Goal: Find specific page/section: Find specific page/section

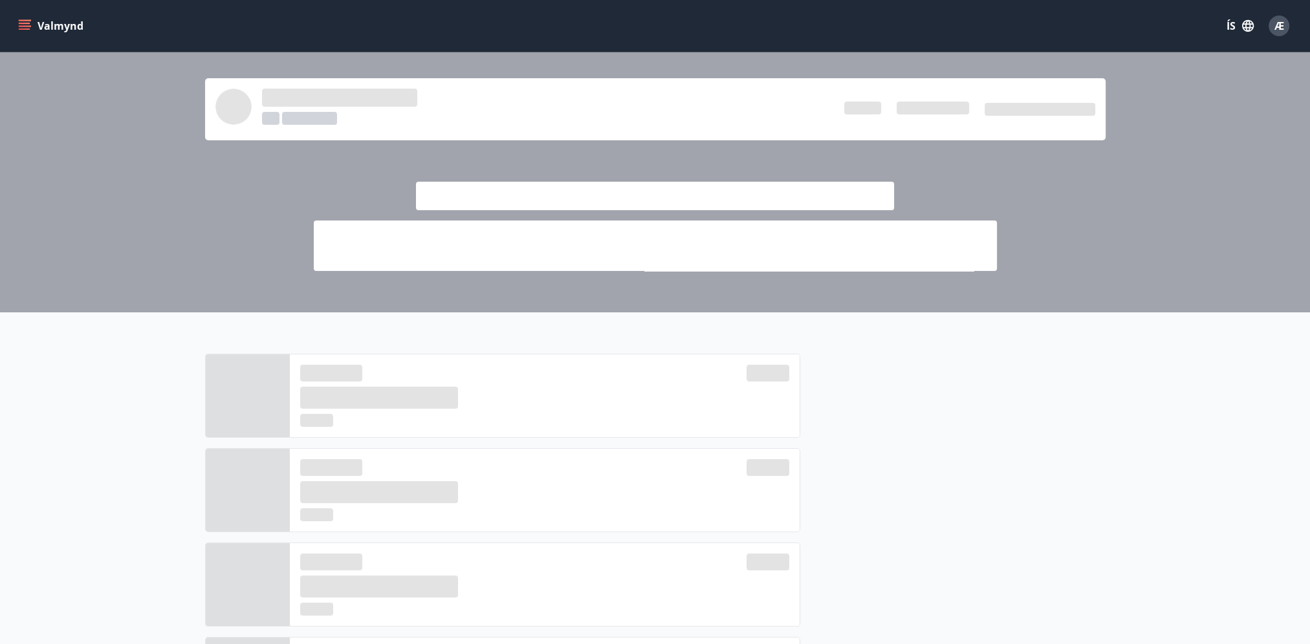
click at [41, 21] on button "Valmynd" at bounding box center [52, 25] width 73 height 23
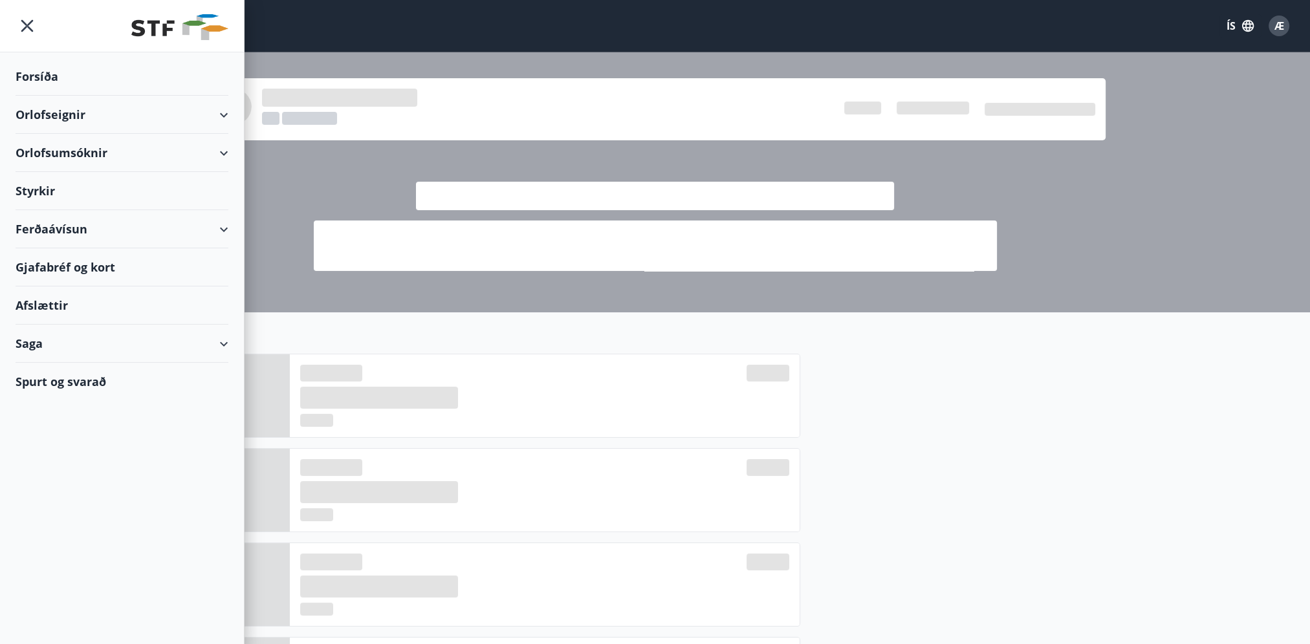
click at [65, 265] on div "Gjafabréf og kort" at bounding box center [122, 267] width 213 height 38
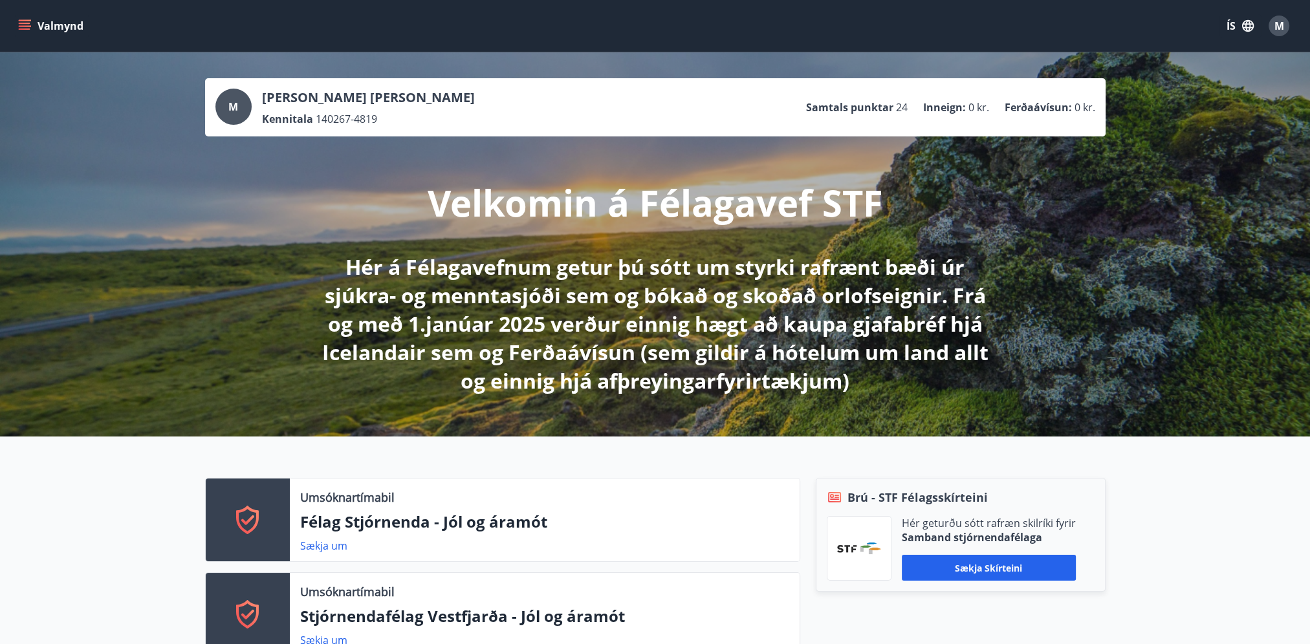
click at [29, 20] on icon "menu" at bounding box center [26, 20] width 14 height 1
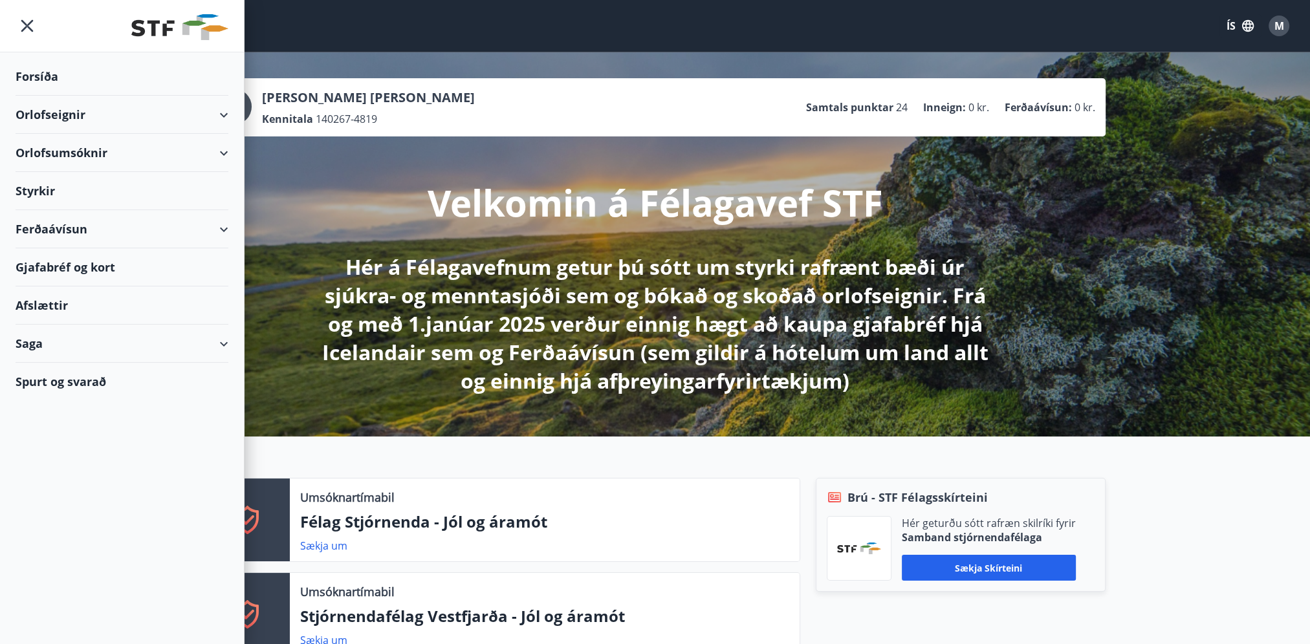
click at [67, 261] on div "Gjafabréf og kort" at bounding box center [122, 267] width 213 height 38
click at [70, 263] on div "Gjafabréf og kort" at bounding box center [122, 267] width 213 height 38
click at [75, 263] on div "Gjafabréf og kort" at bounding box center [122, 267] width 213 height 38
click at [84, 266] on div "Gjafabréf og kort" at bounding box center [122, 267] width 213 height 38
click at [86, 268] on div "Gjafabréf og kort" at bounding box center [122, 267] width 213 height 38
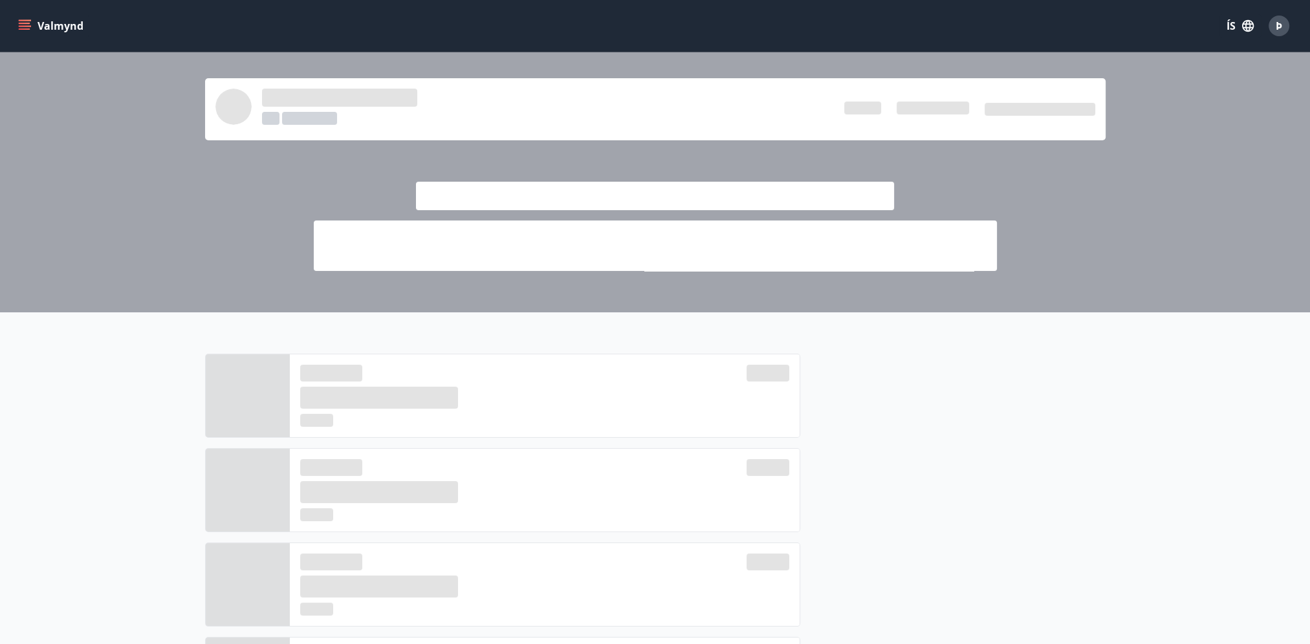
click at [30, 16] on button "Valmynd" at bounding box center [52, 25] width 73 height 23
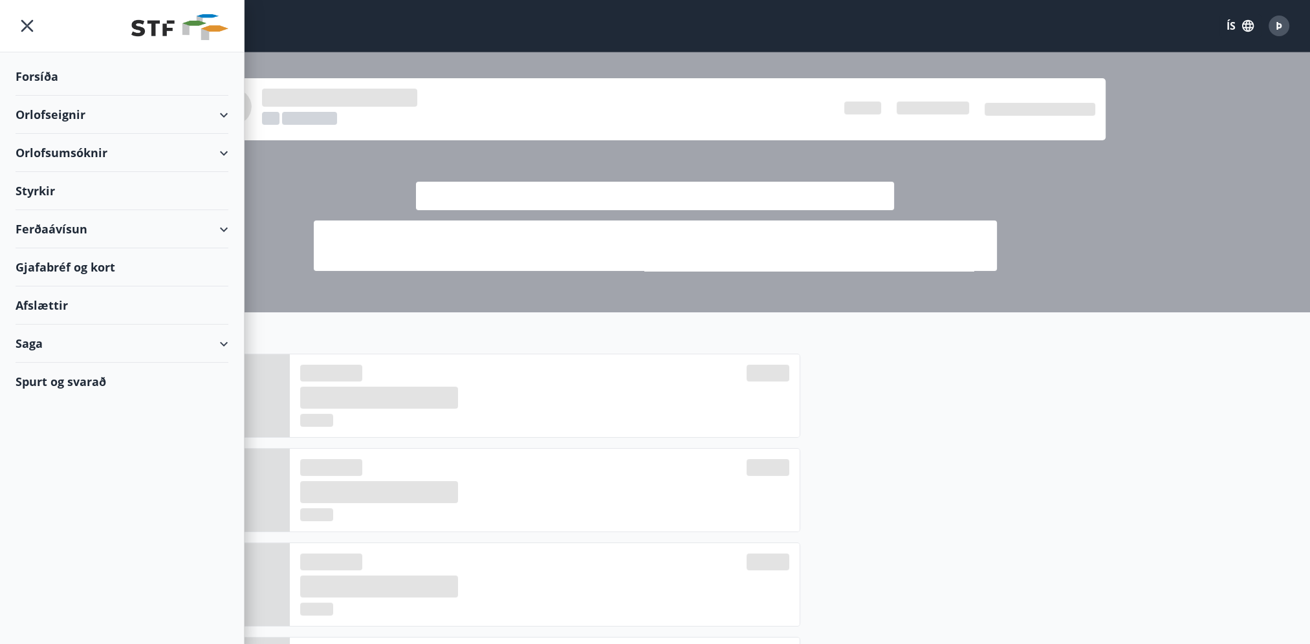
click at [70, 261] on div "Gjafabréf og kort" at bounding box center [122, 267] width 213 height 38
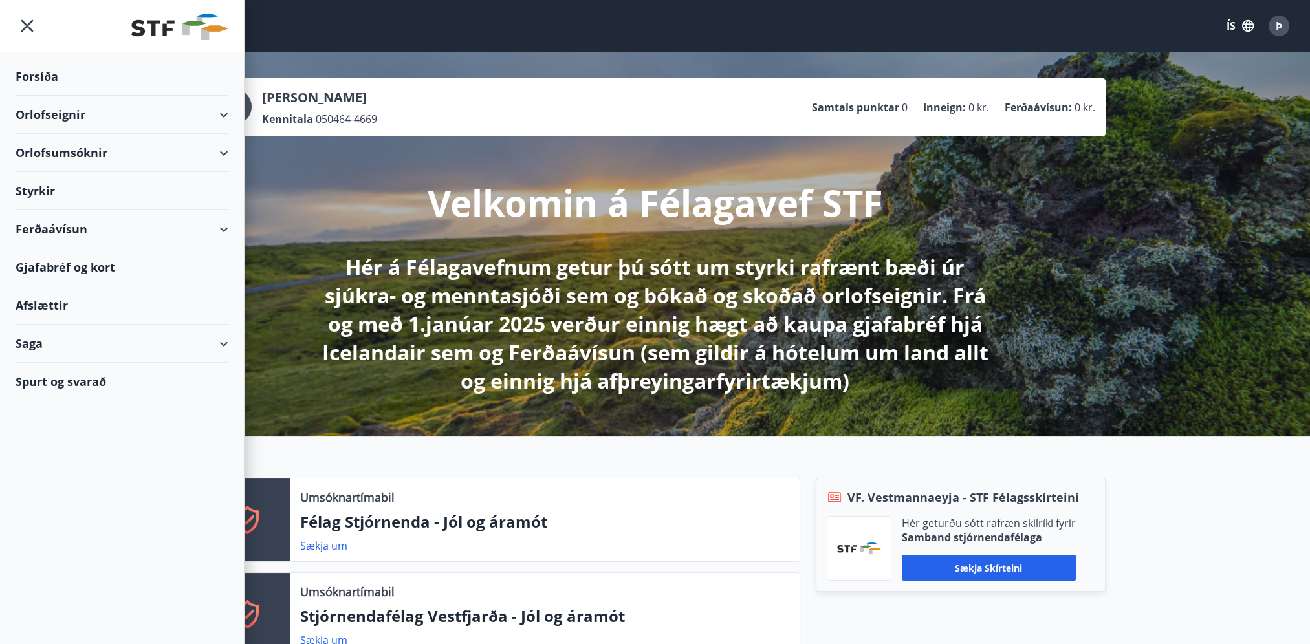
click at [75, 270] on div "Gjafabréf og kort" at bounding box center [122, 267] width 213 height 38
click at [112, 268] on div "Gjafabréf og kort" at bounding box center [122, 267] width 213 height 38
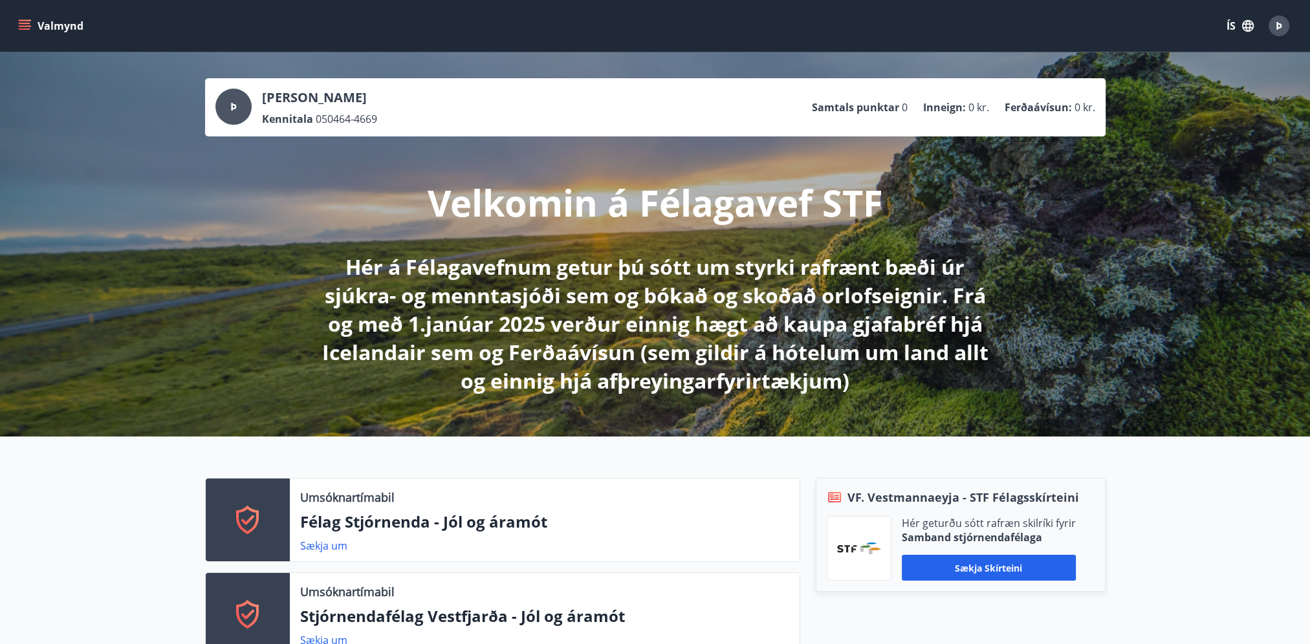
click at [19, 21] on icon "menu" at bounding box center [24, 25] width 13 height 13
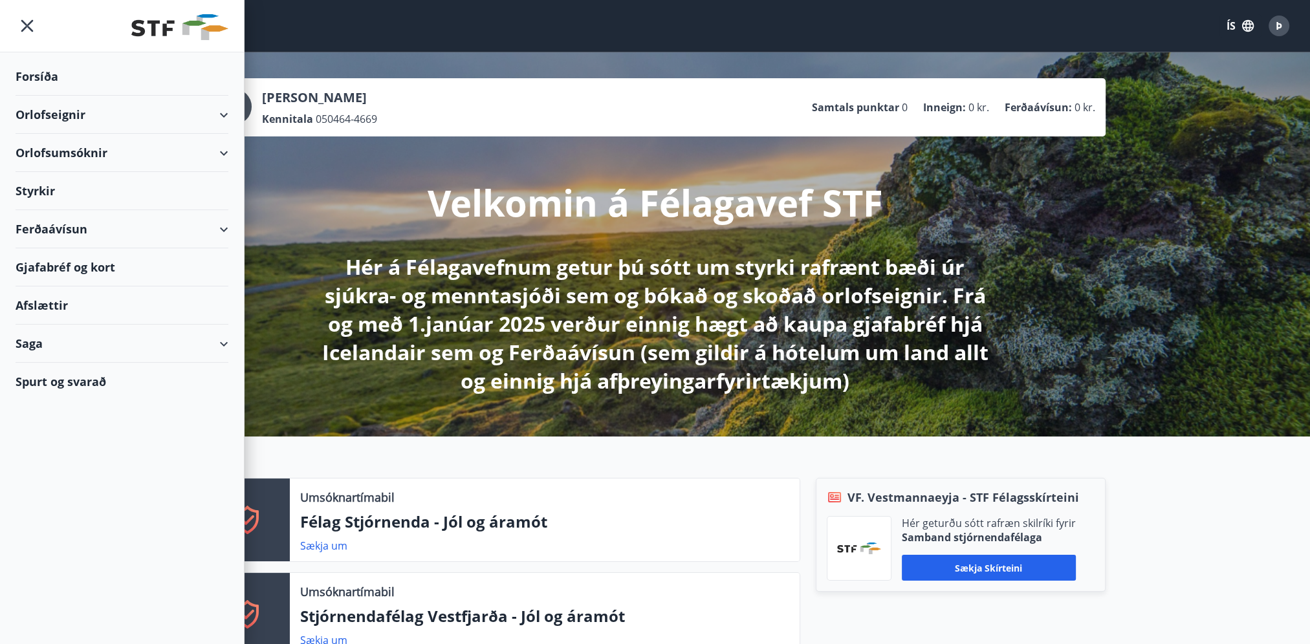
click at [56, 270] on div "Gjafabréf og kort" at bounding box center [122, 267] width 213 height 38
click at [473, 266] on p "Hér á Félagavefnum getur þú sótt um styrki rafrænt bæði úr sjúkra- og menntasjó…" at bounding box center [655, 324] width 683 height 142
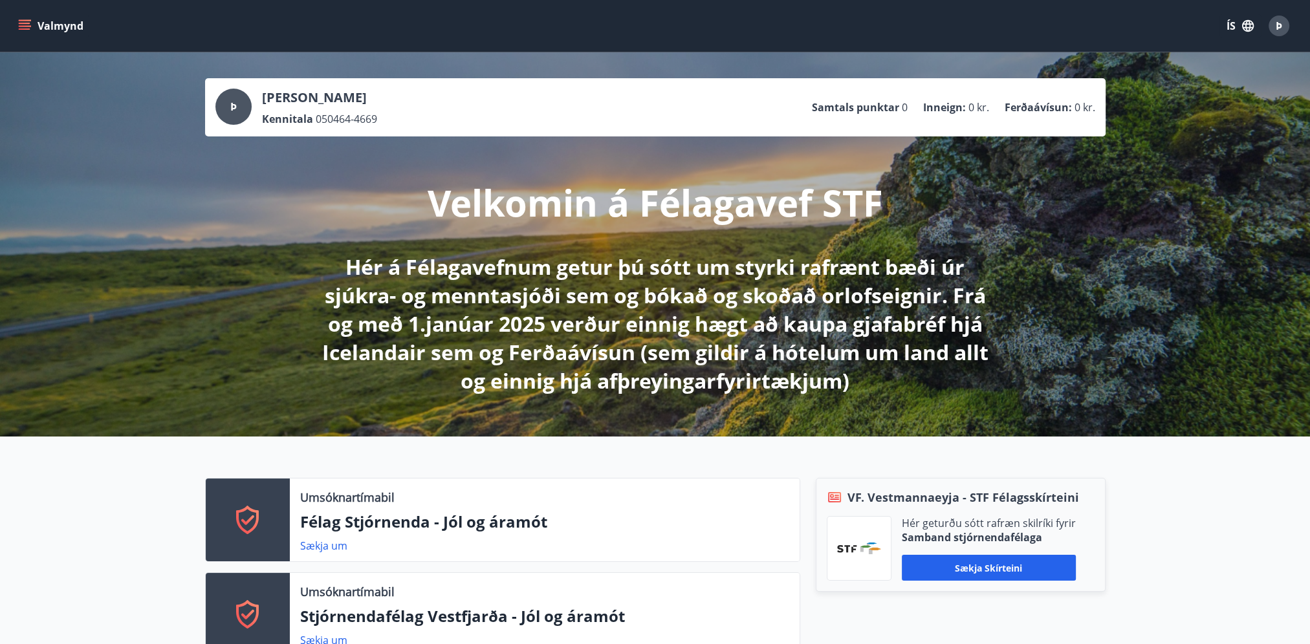
click at [41, 28] on button "Valmynd" at bounding box center [52, 25] width 73 height 23
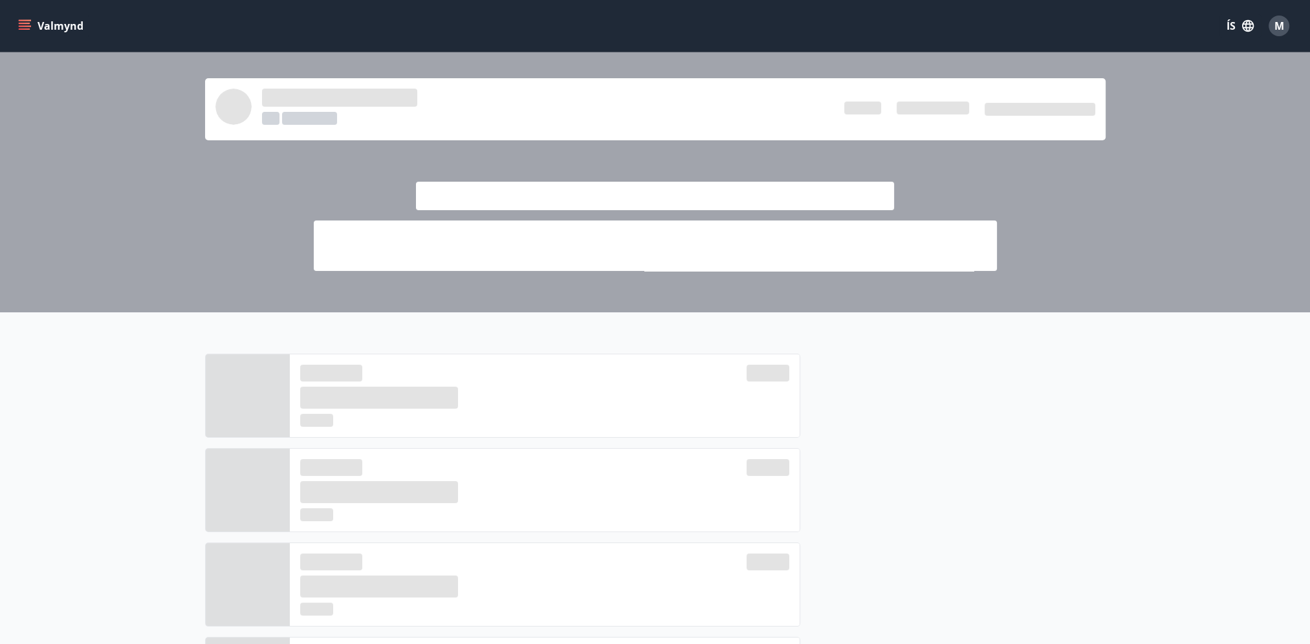
click at [26, 20] on icon "menu" at bounding box center [26, 20] width 14 height 1
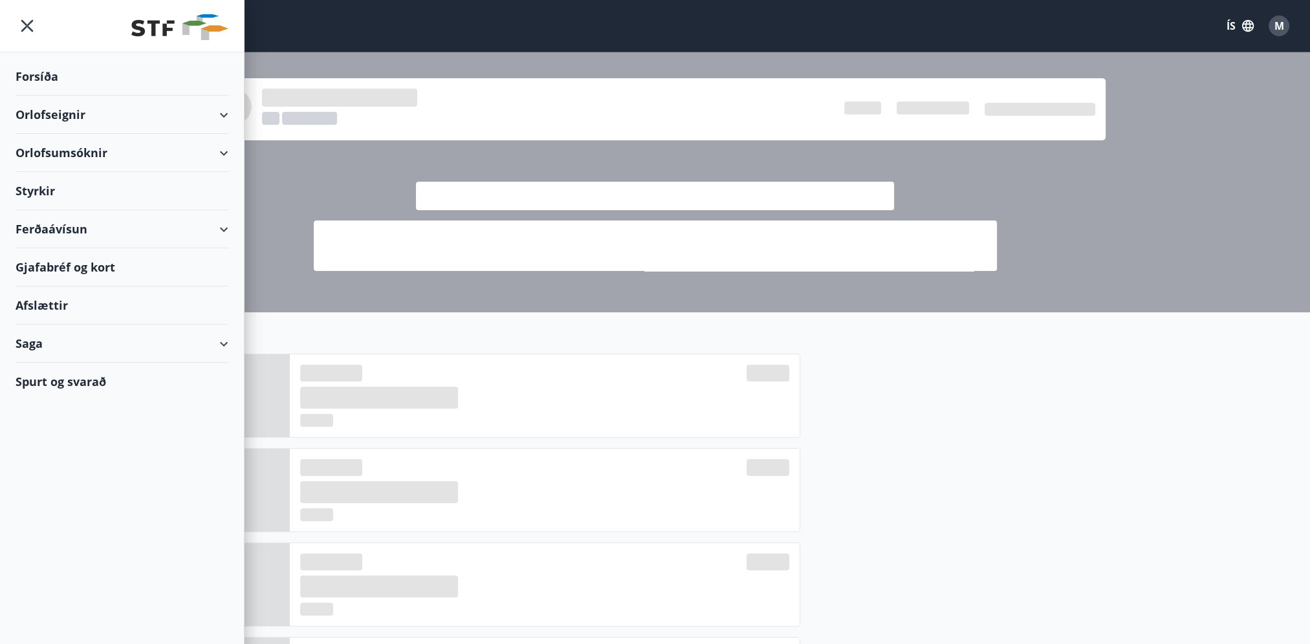
click at [56, 272] on div "Gjafabréf og kort" at bounding box center [122, 267] width 213 height 38
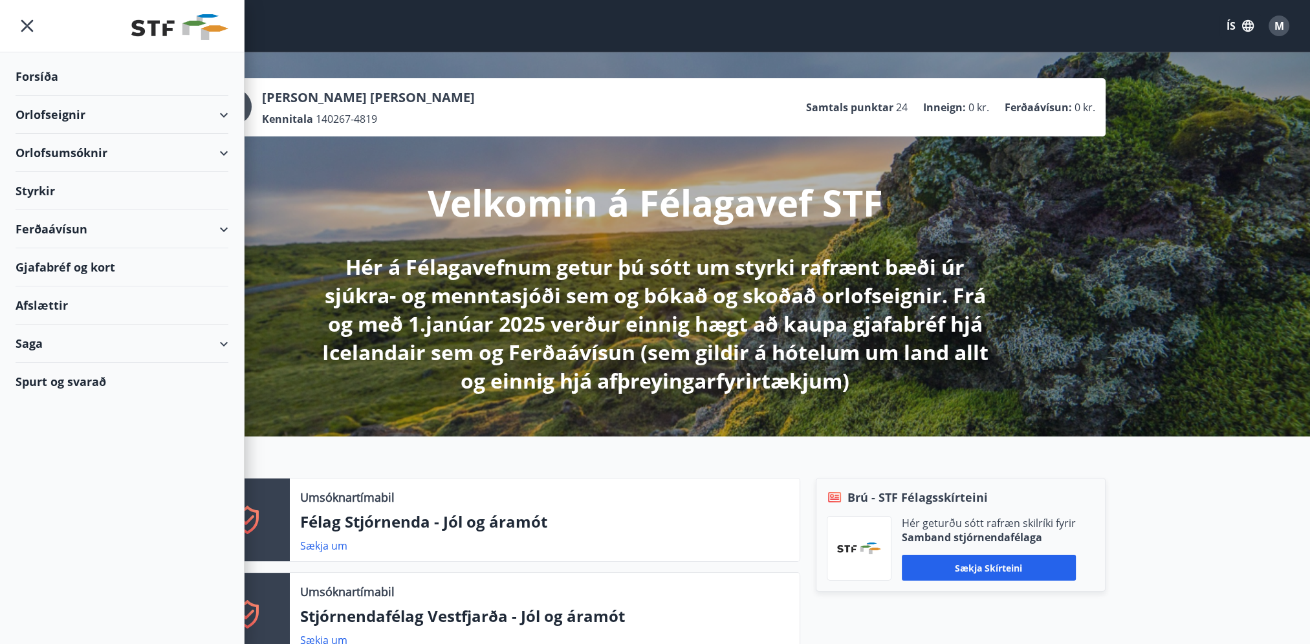
click at [73, 261] on div "Gjafabréf og kort" at bounding box center [122, 267] width 213 height 38
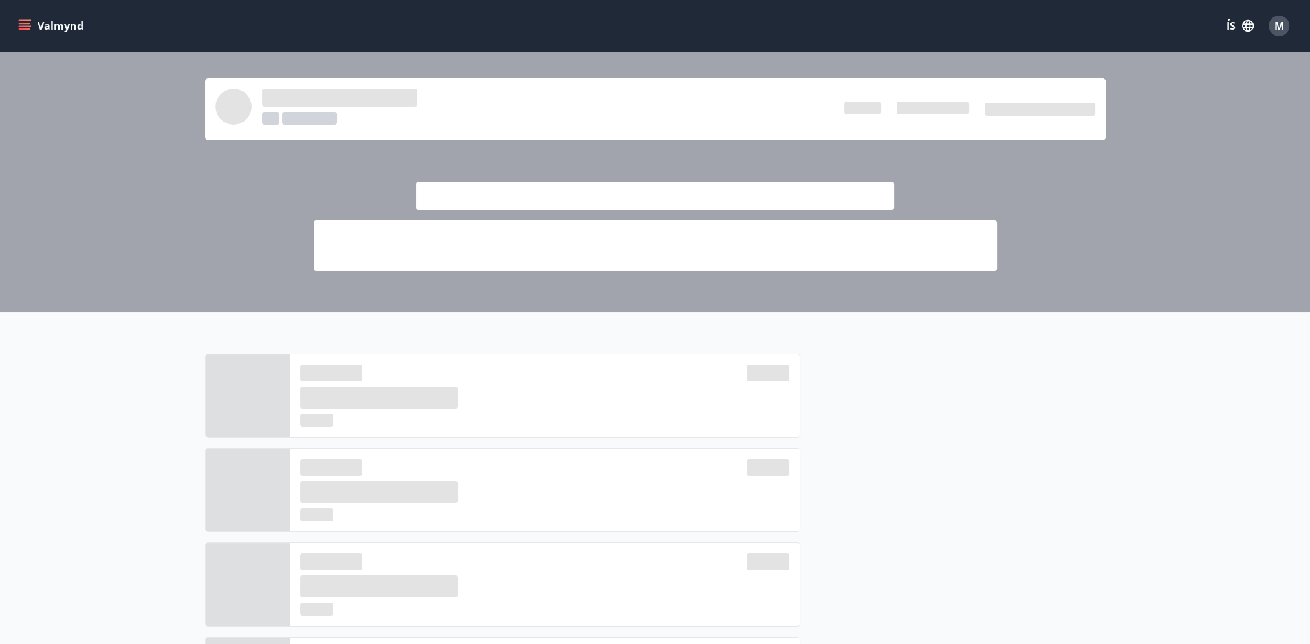
click at [34, 26] on button "Valmynd" at bounding box center [52, 25] width 73 height 23
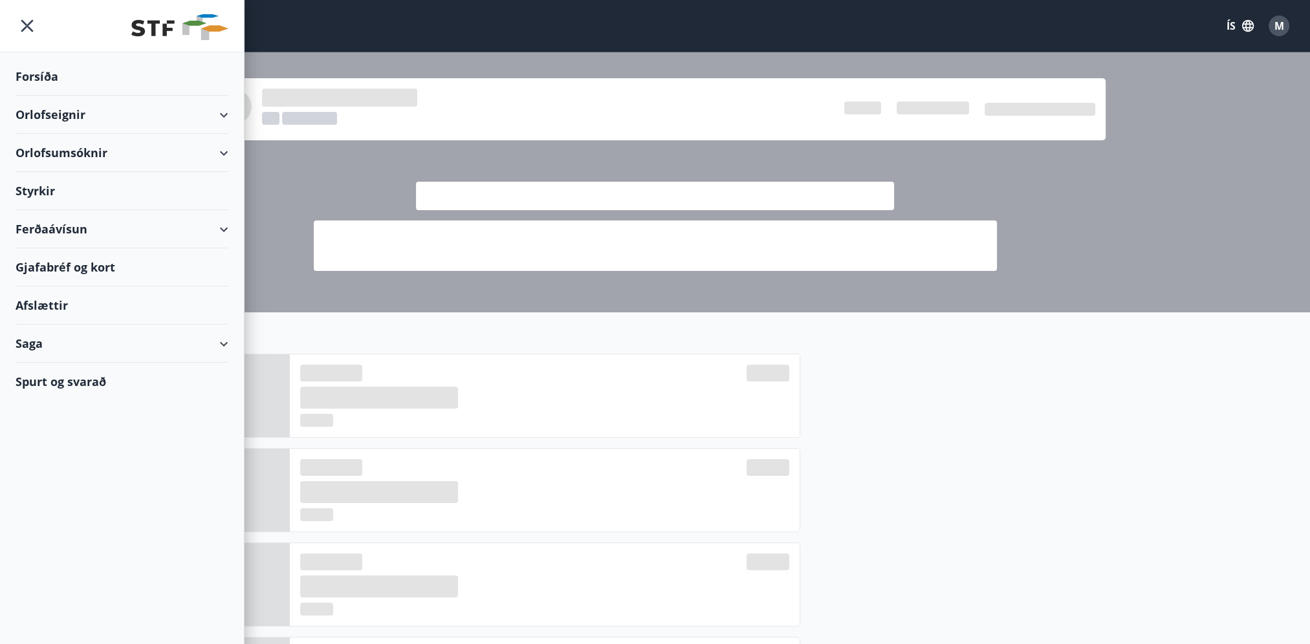
click at [63, 266] on div "Gjafabréf og kort" at bounding box center [122, 267] width 213 height 38
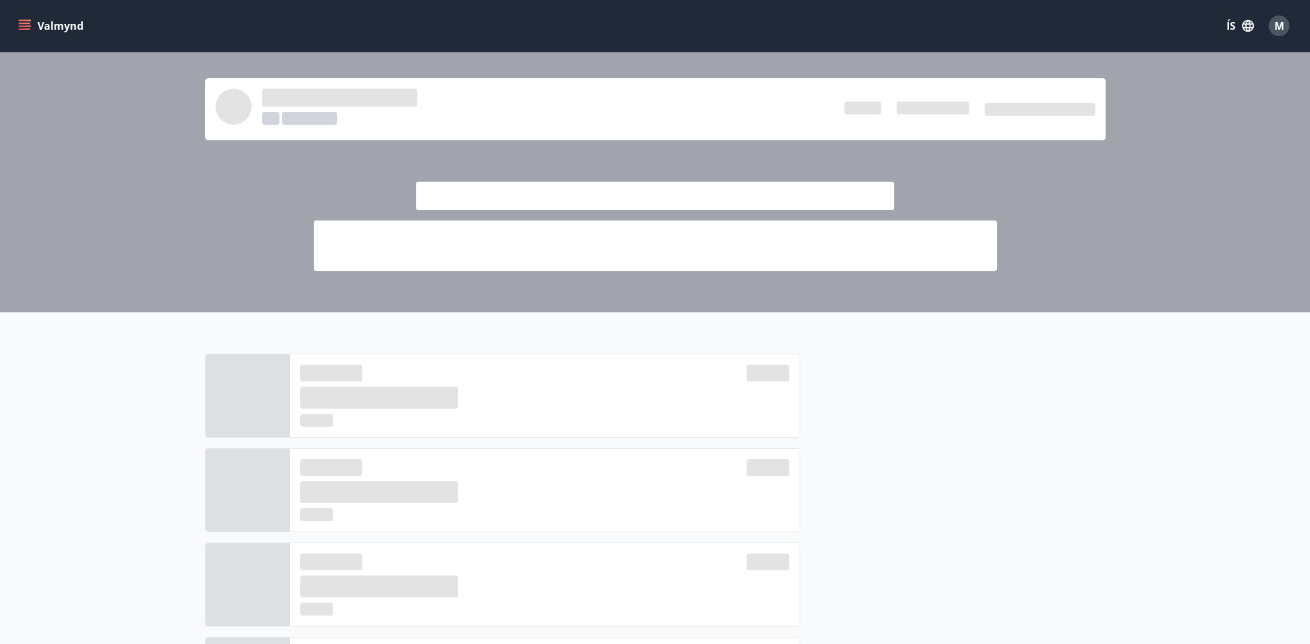
click at [24, 26] on icon "menu" at bounding box center [26, 25] width 14 height 1
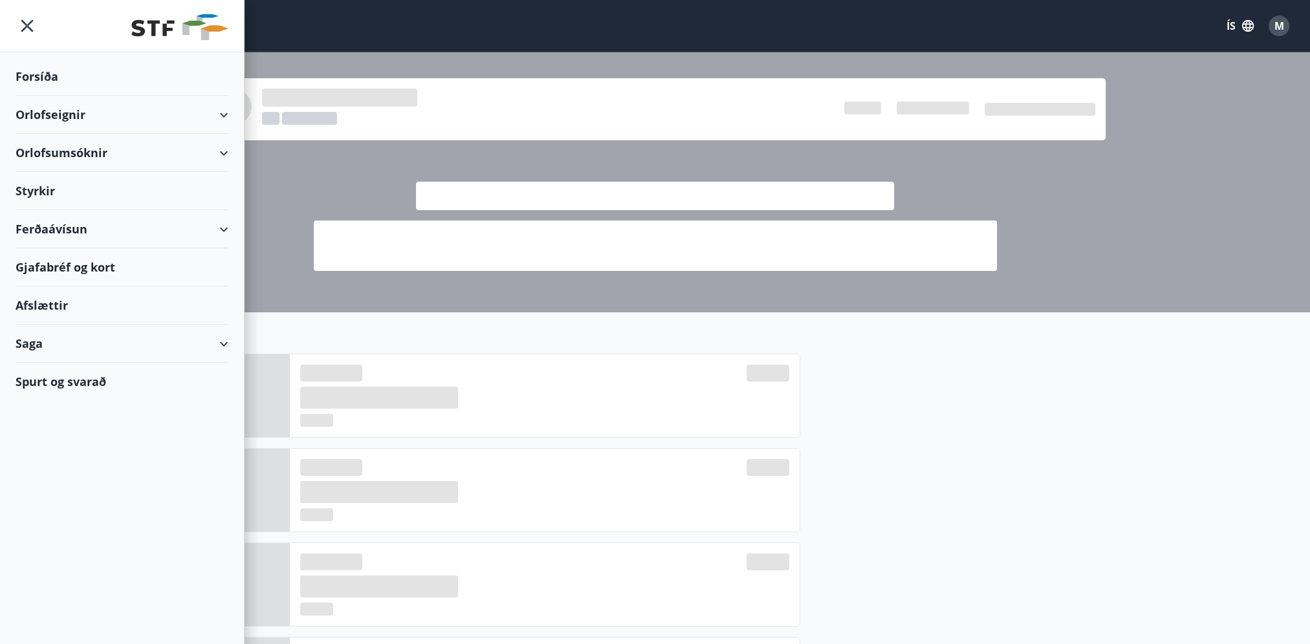
click at [65, 260] on div "Gjafabréf og kort" at bounding box center [122, 267] width 213 height 38
